Goal: Use online tool/utility: Utilize a website feature to perform a specific function

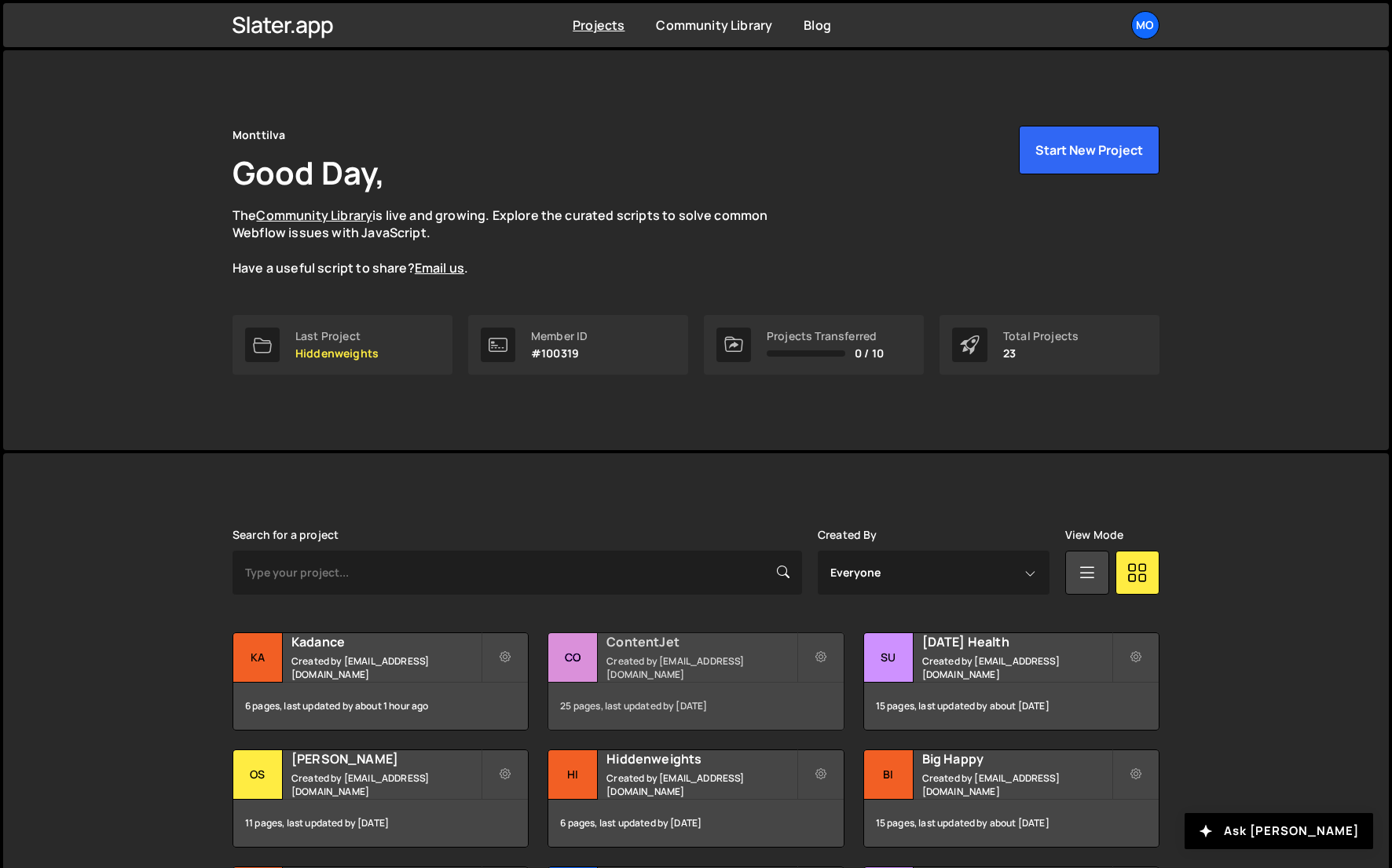
click at [678, 656] on div "ContentJet Created by hello@monttilva.com" at bounding box center [696, 657] width 295 height 48
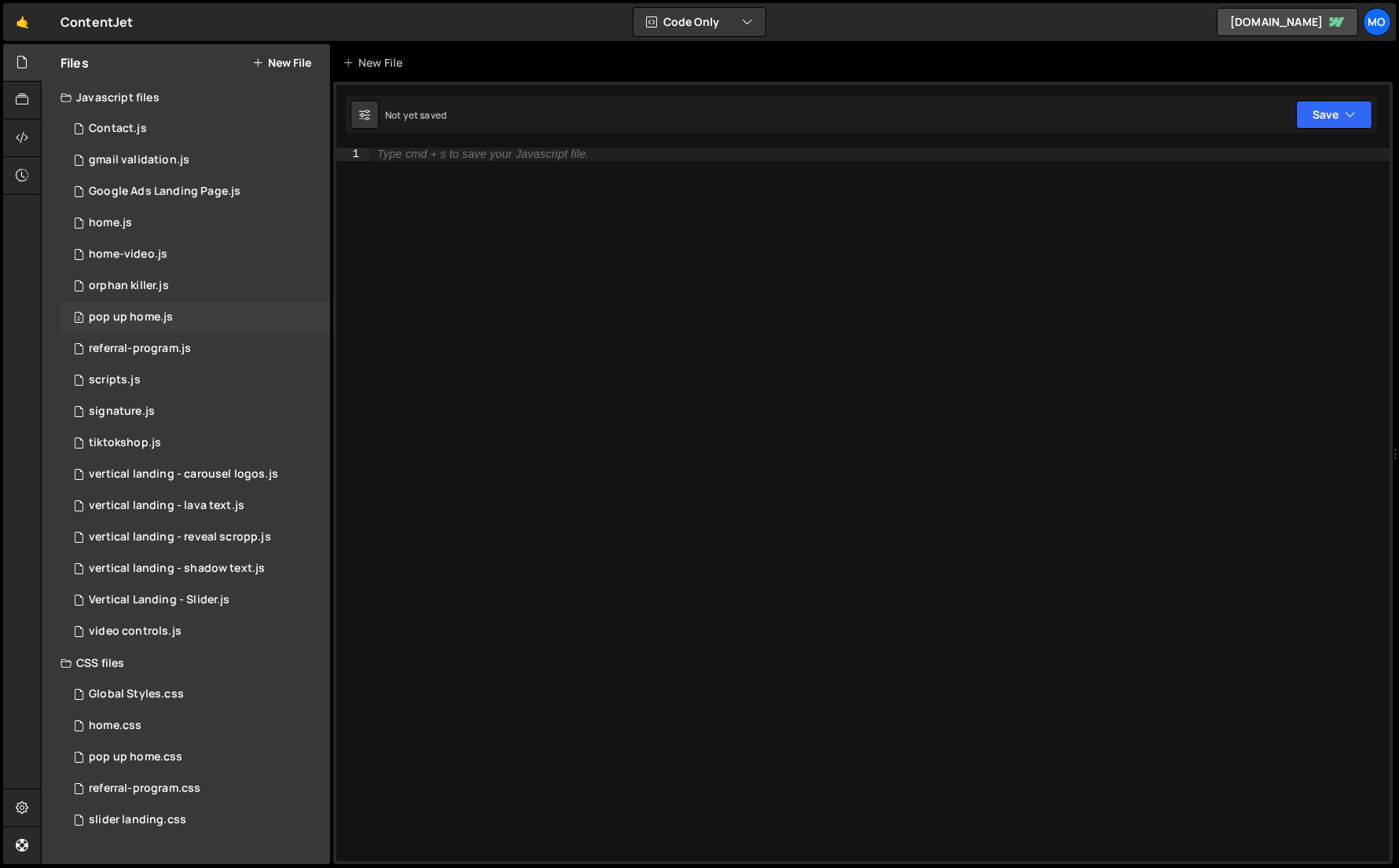
click at [232, 305] on div "2 pop up home.js 0" at bounding box center [195, 317] width 269 height 31
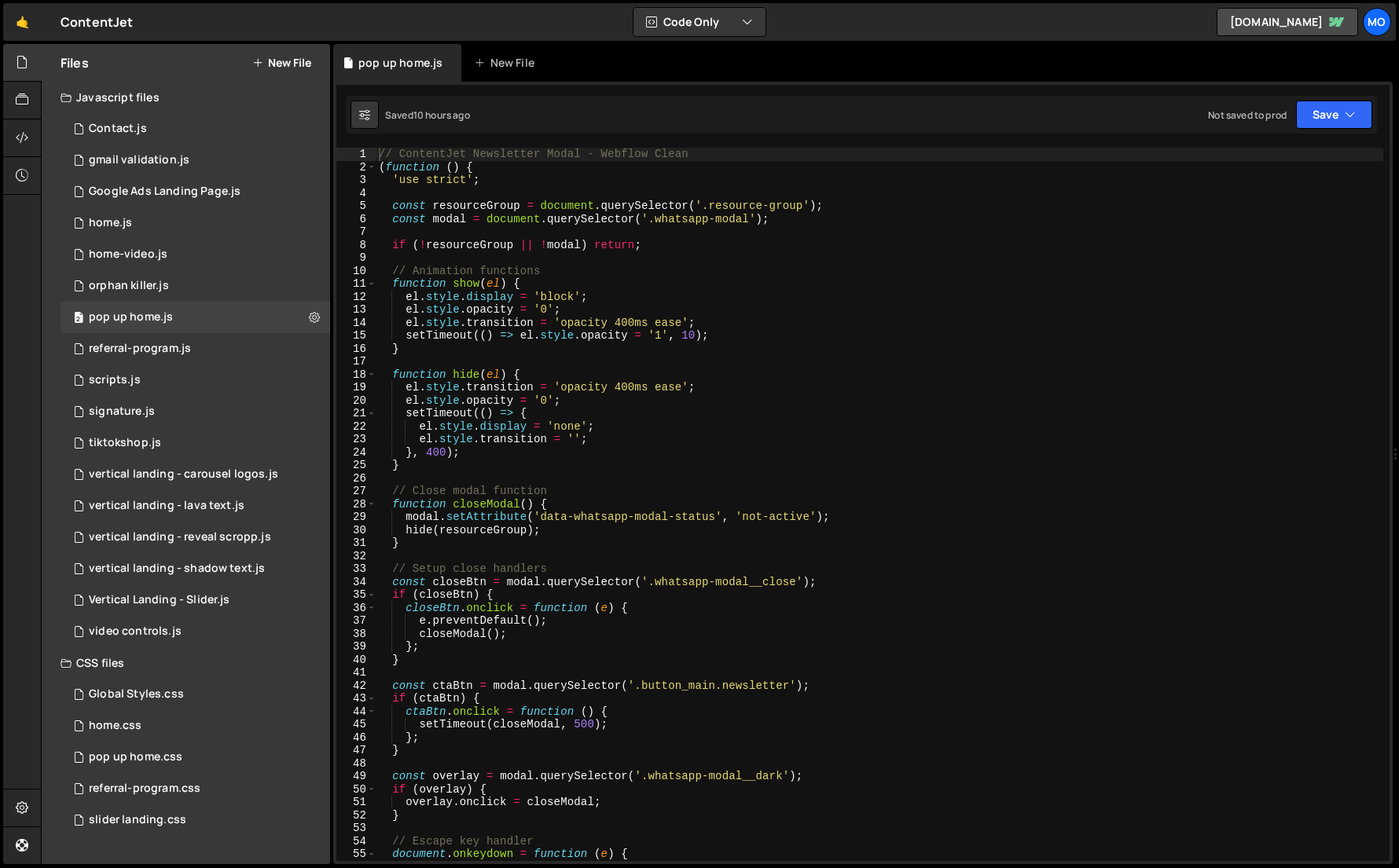
scroll to position [6975, 0]
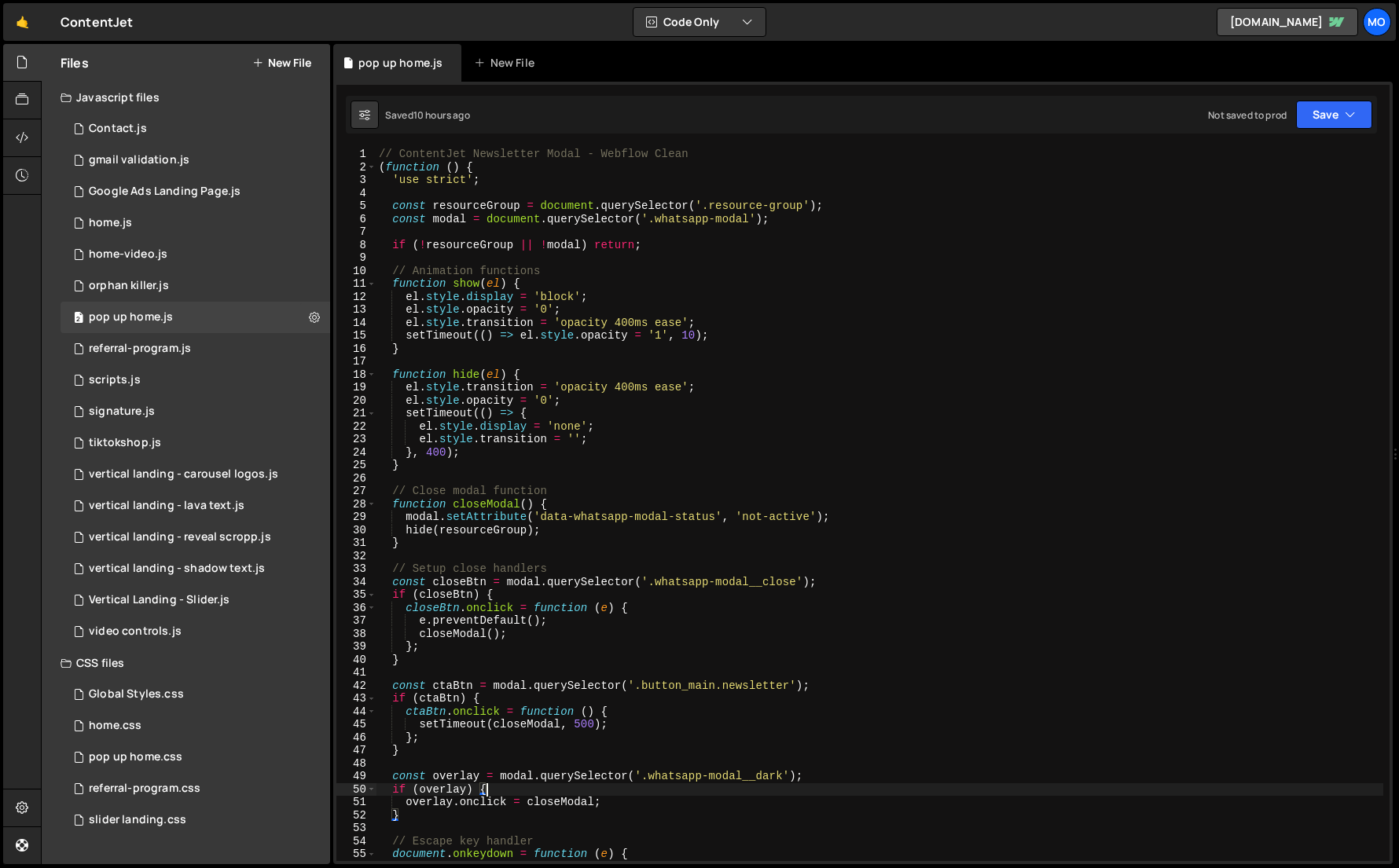
click at [667, 790] on div "// ContentJet Newsletter Modal - Webflow Clean ( function ( ) { 'use strict' ; …" at bounding box center [878, 518] width 1007 height 739
type textarea "})();"
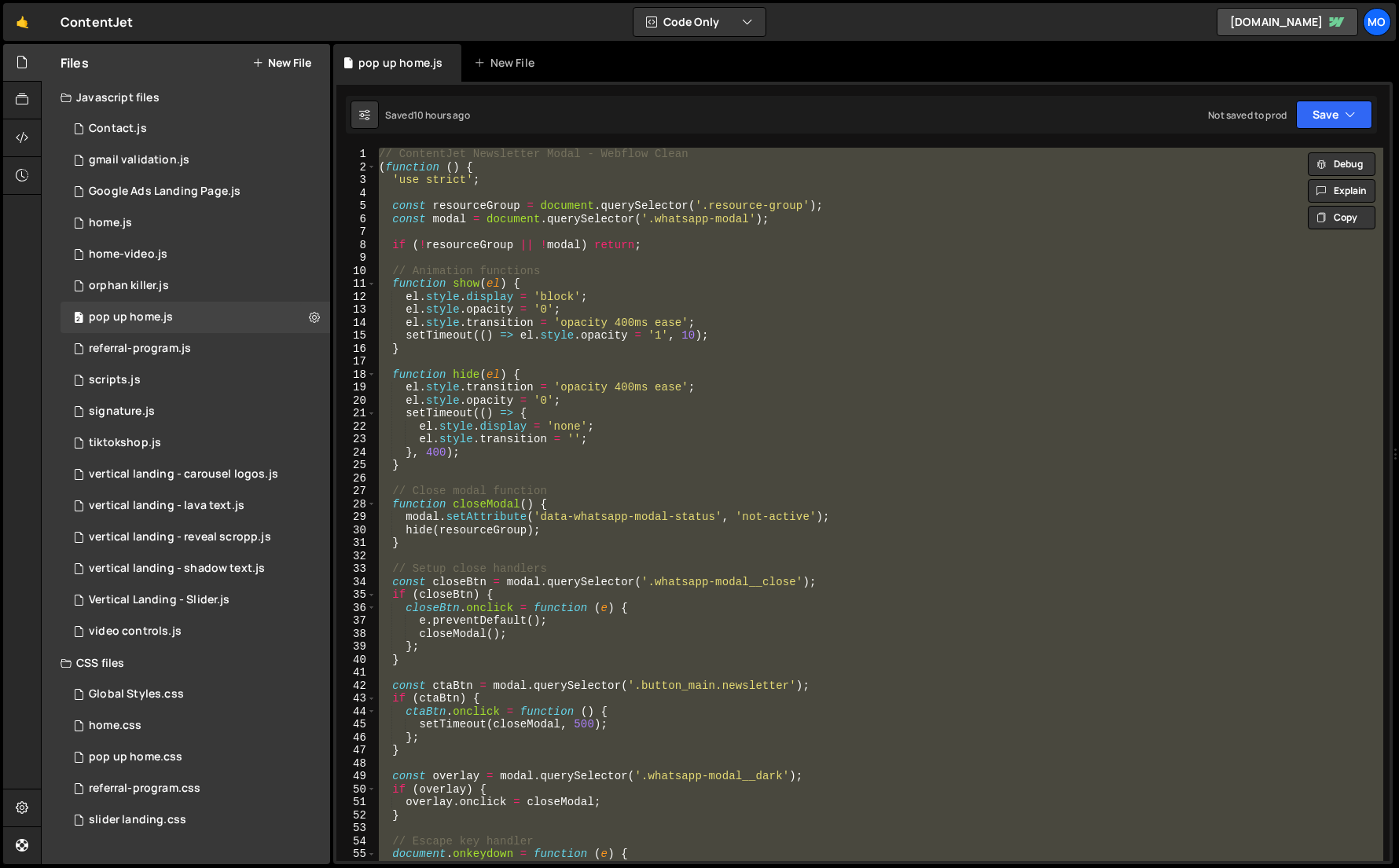
click at [1065, 237] on div "// ContentJet Newsletter Modal - Webflow Clean ( function ( ) { 'use strict' ; …" at bounding box center [878, 504] width 1007 height 713
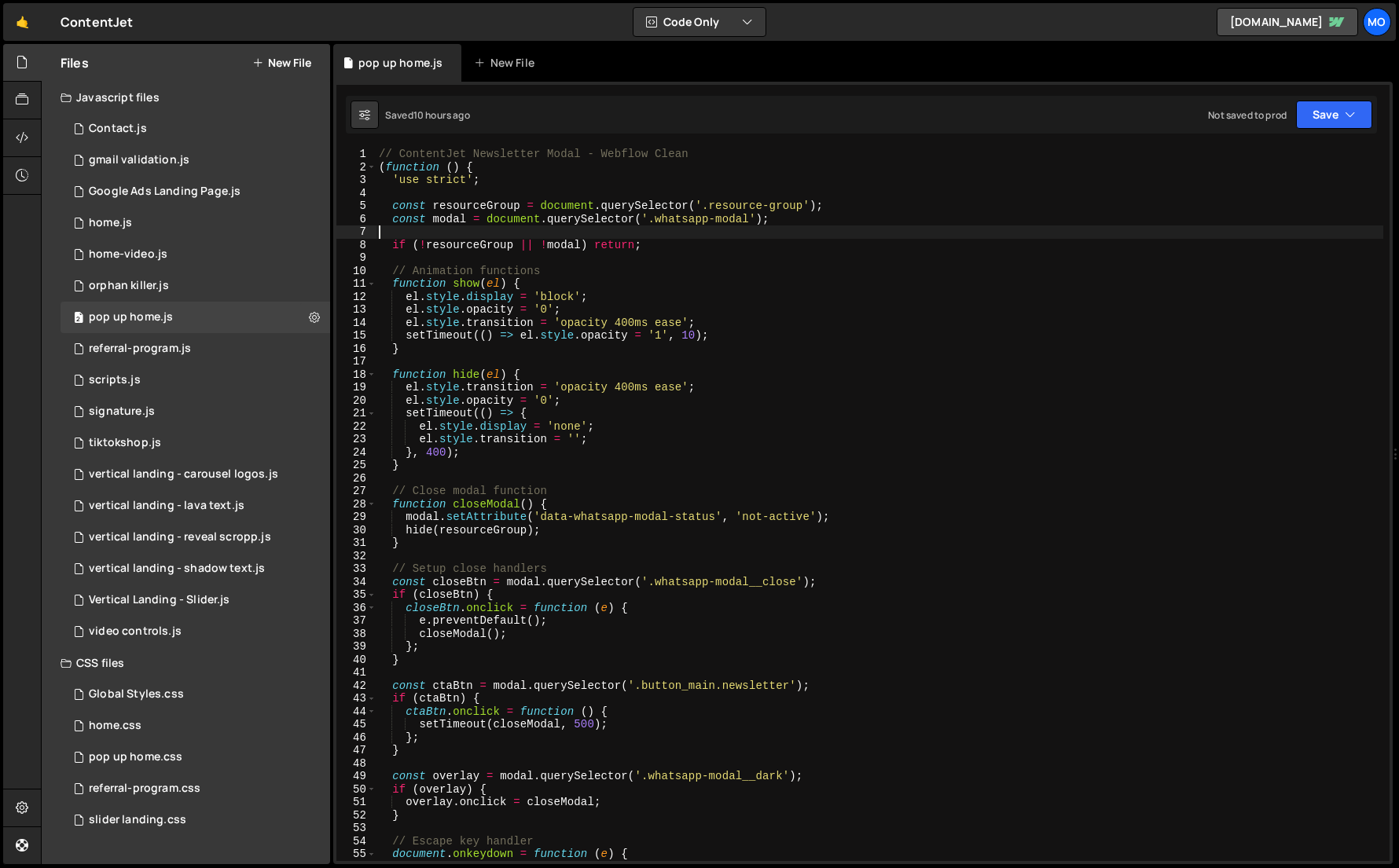
type textarea "})();"
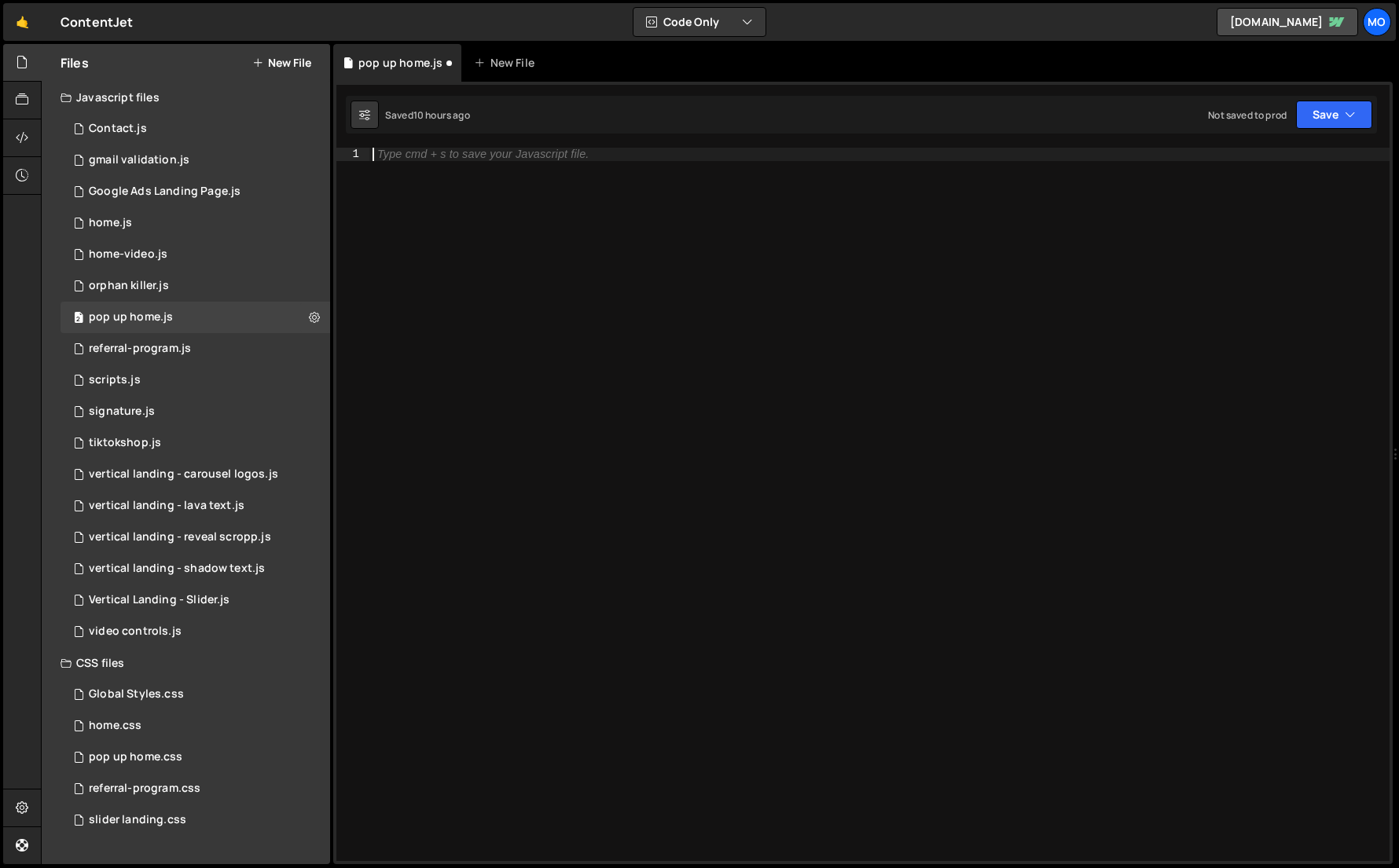
paste textarea "})();"
type textarea "})();"
